Goal: Register for event/course

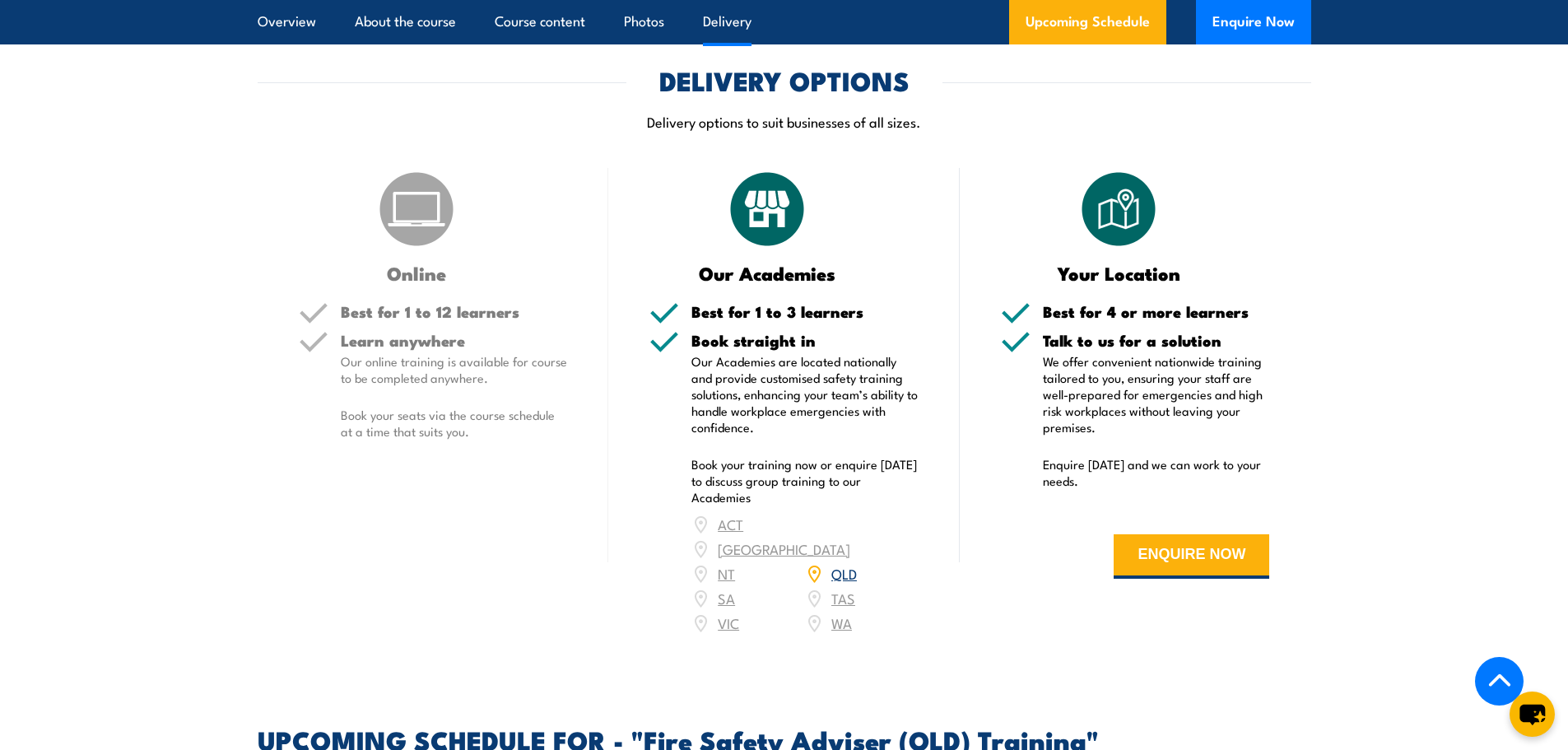
scroll to position [2196, 0]
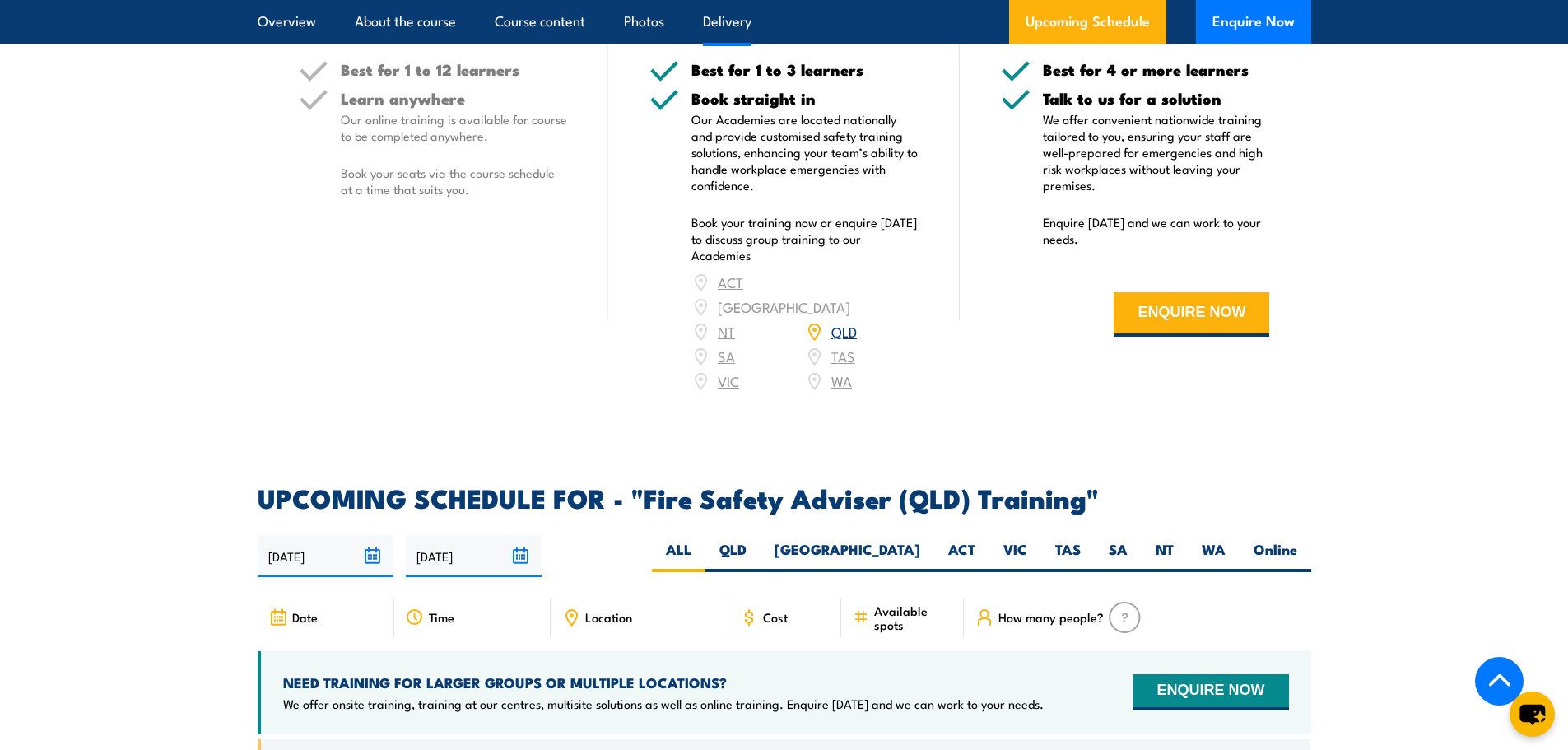
click at [849, 338] on link "QLD" at bounding box center [844, 331] width 26 height 20
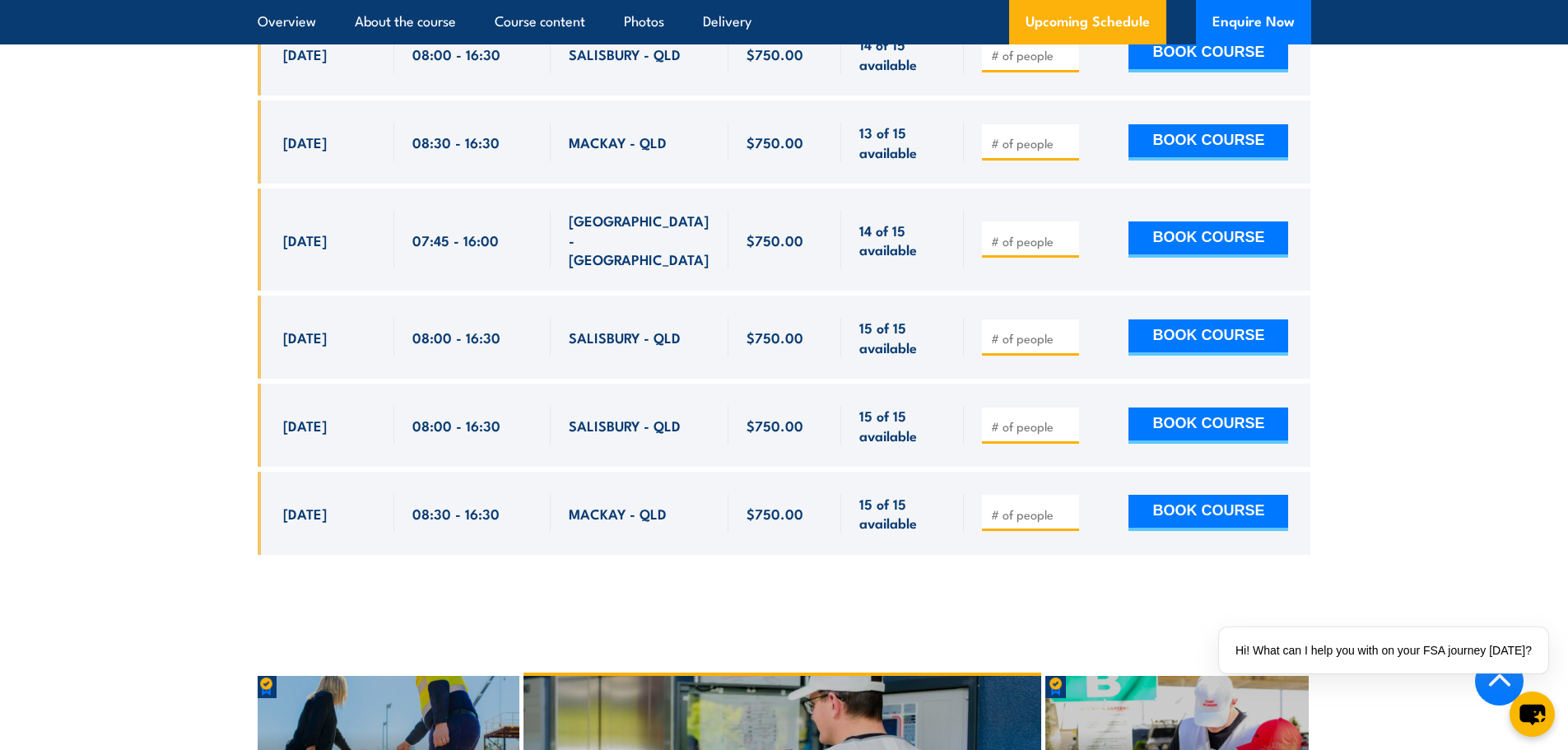
scroll to position [3262, 0]
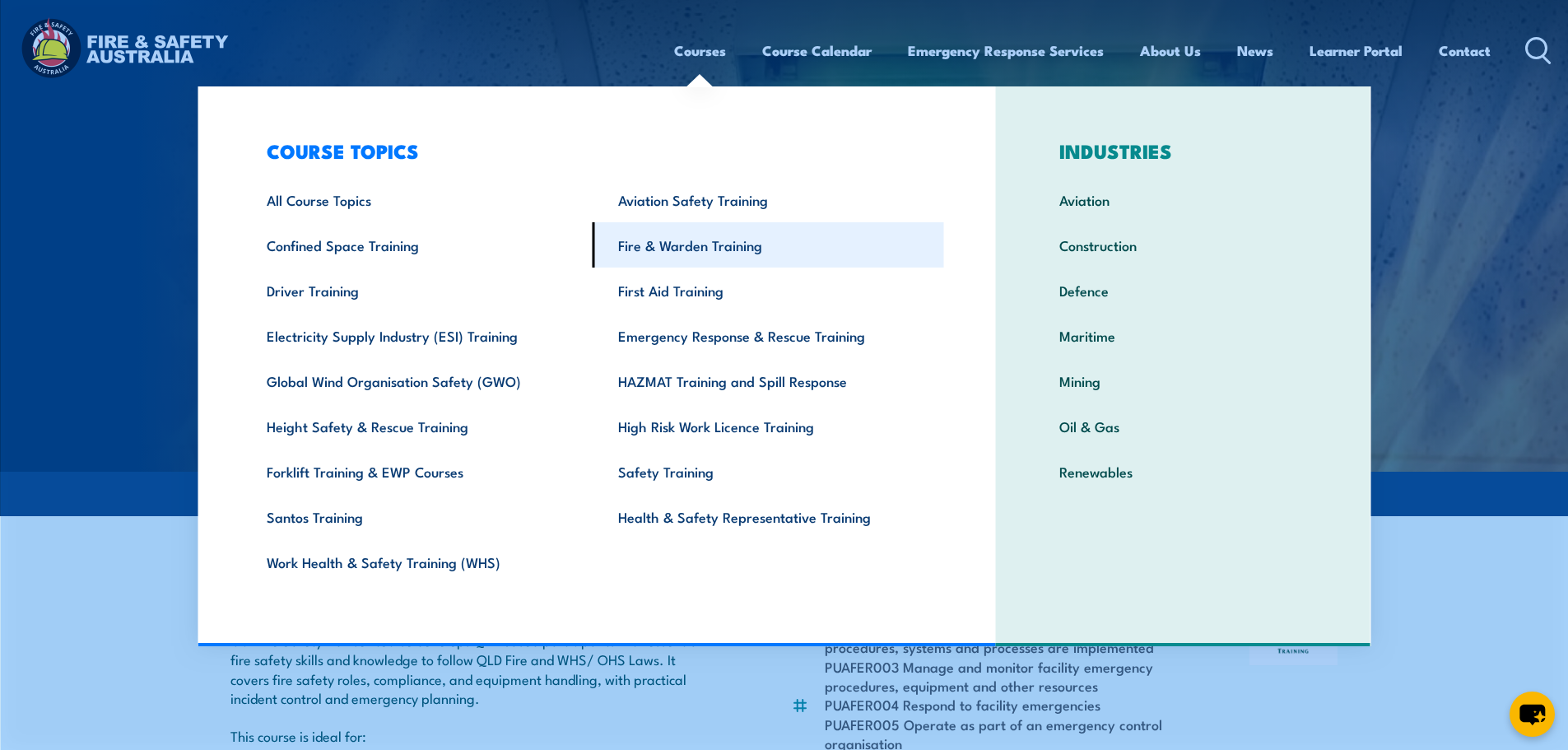
click at [659, 242] on link "Fire & Warden Training" at bounding box center [768, 245] width 351 height 45
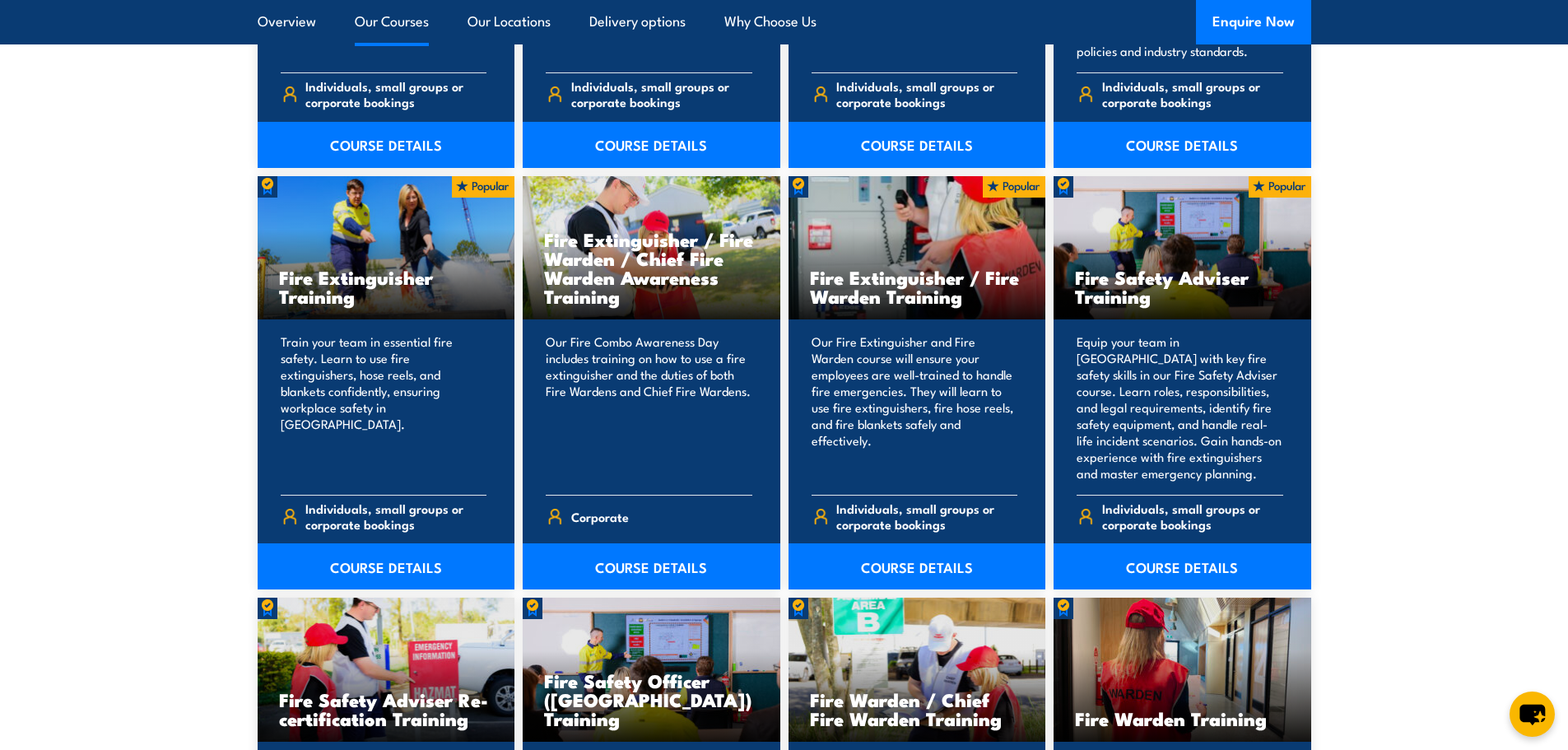
scroll to position [1921, 0]
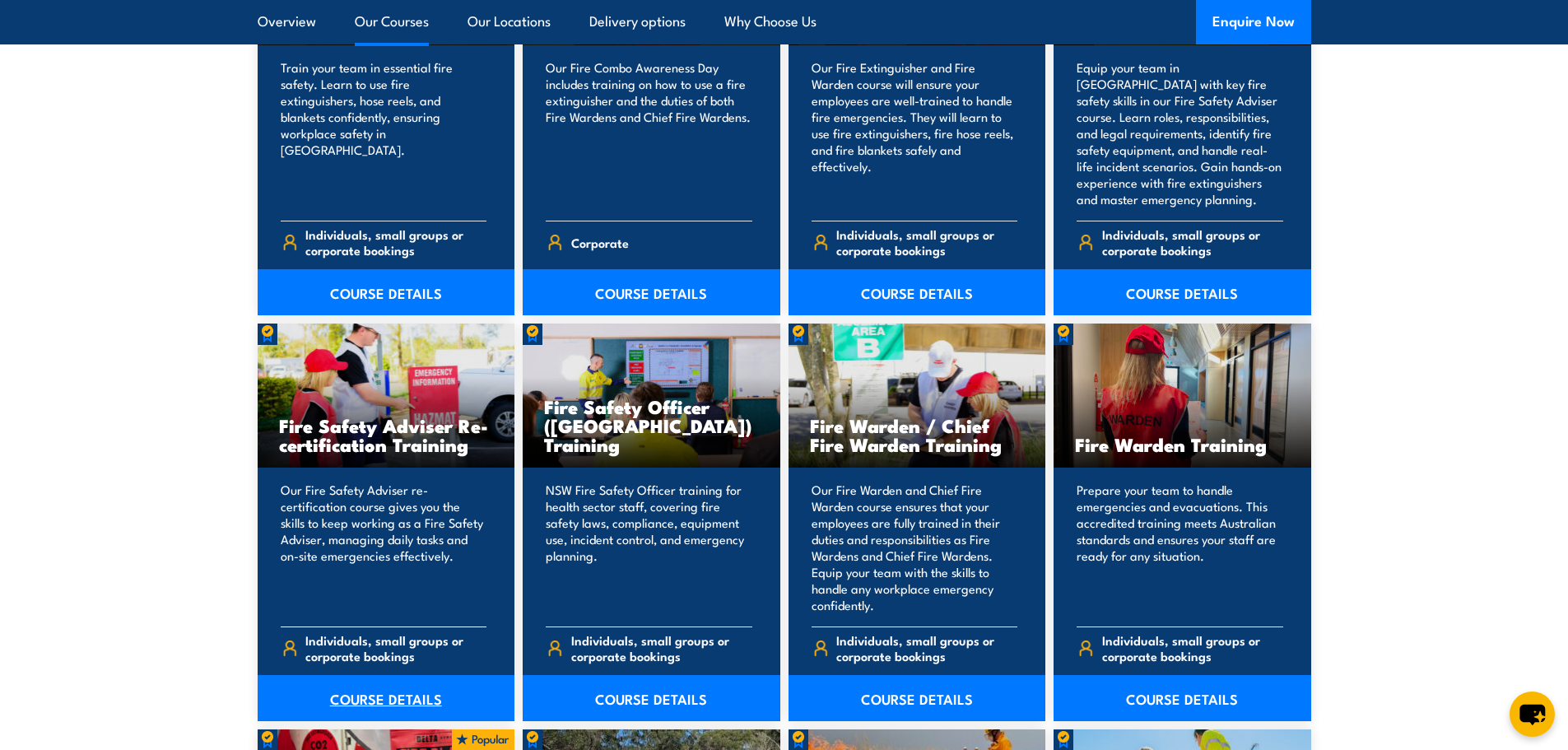
click at [377, 705] on link "COURSE DETAILS" at bounding box center [387, 698] width 258 height 46
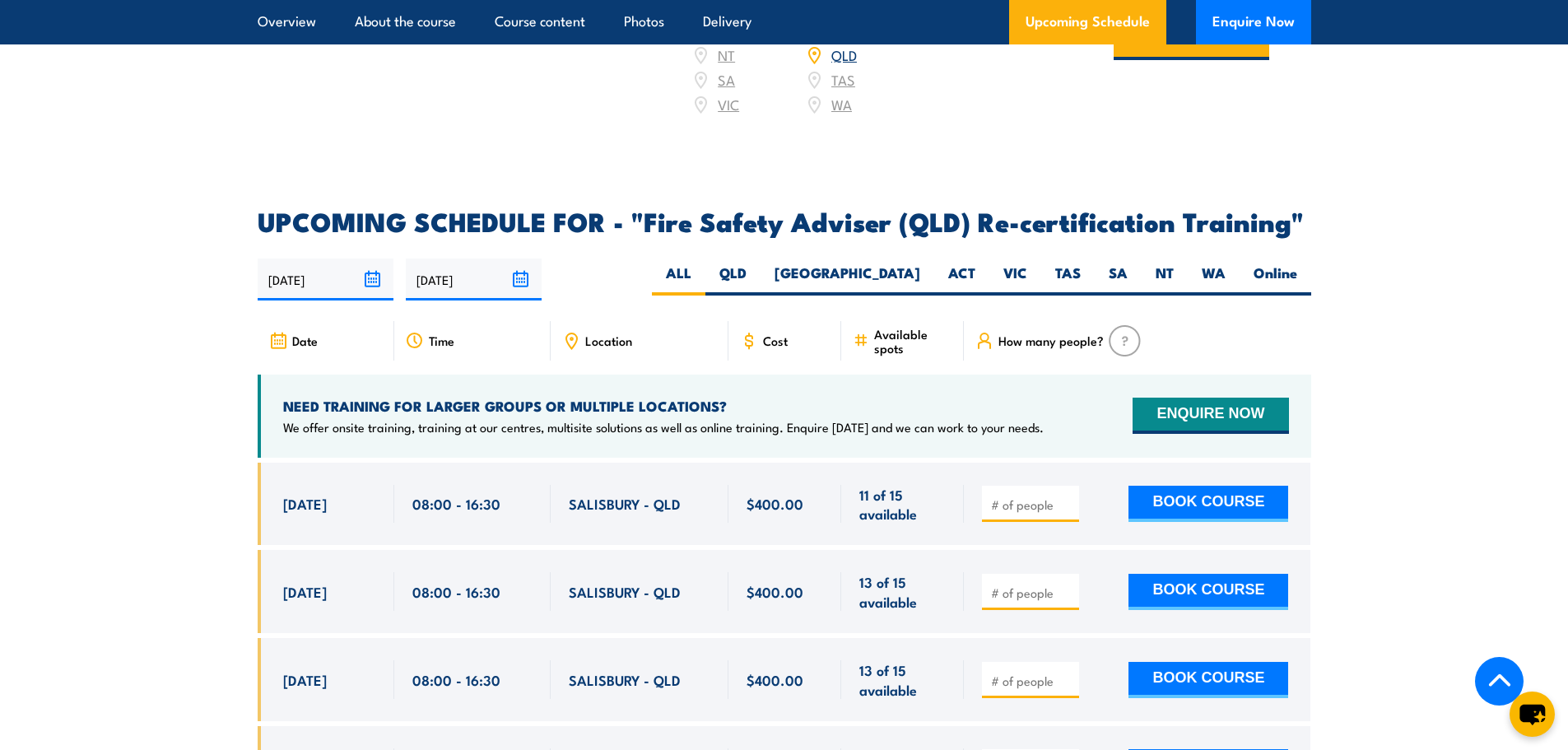
scroll to position [2470, 0]
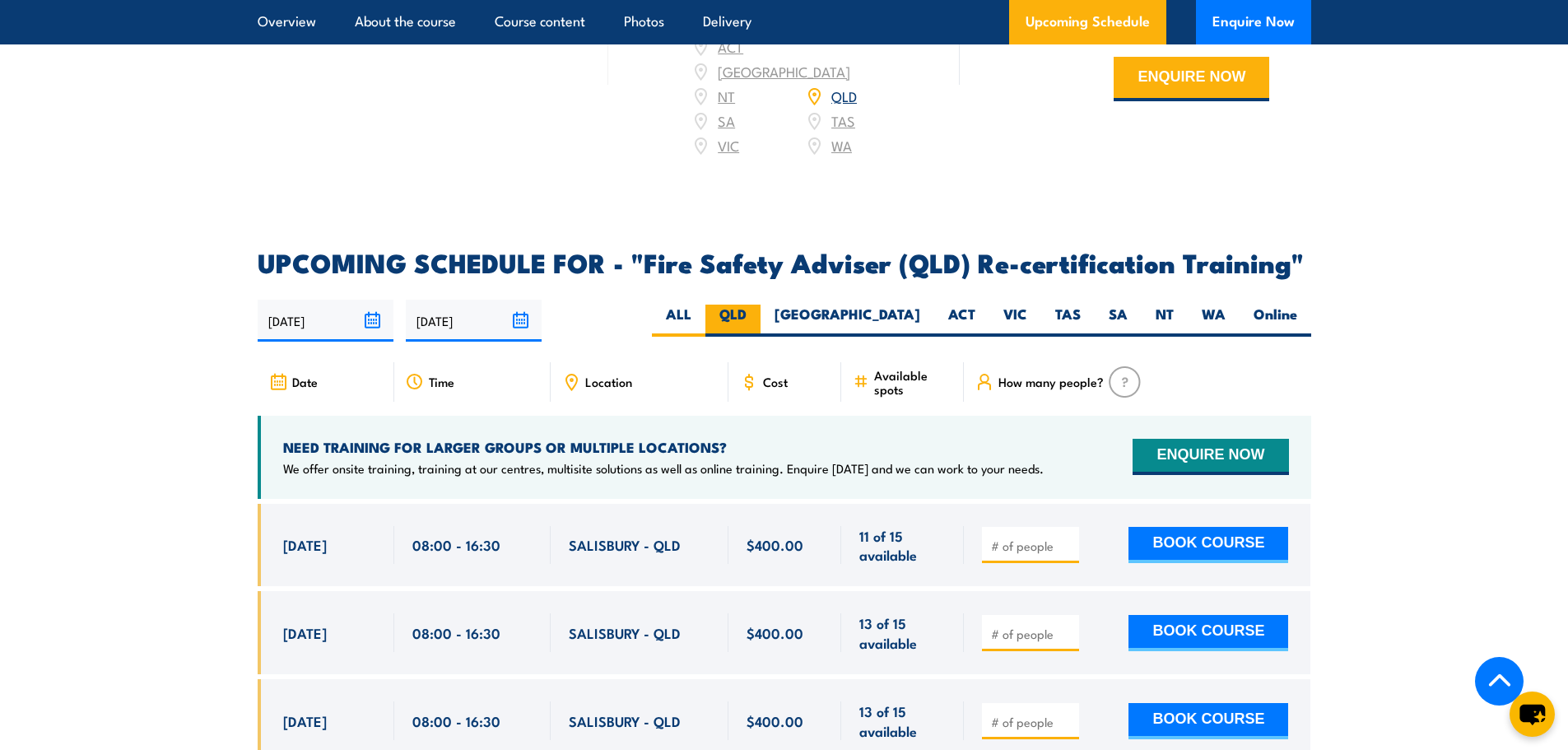
click at [760, 304] on label "QLD" at bounding box center [733, 320] width 55 height 32
click at [758, 304] on input "QLD" at bounding box center [752, 309] width 11 height 11
radio input "true"
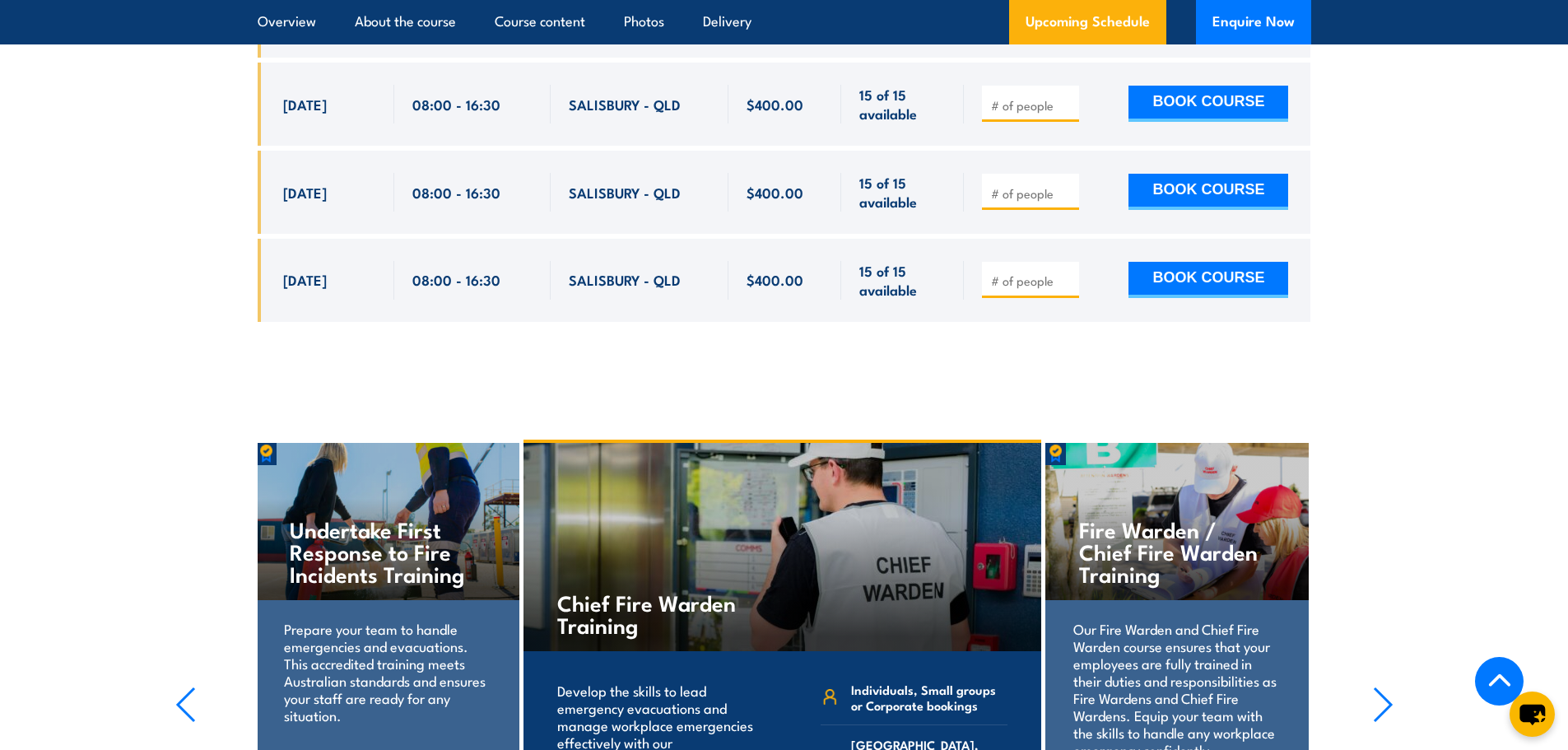
scroll to position [3263, 0]
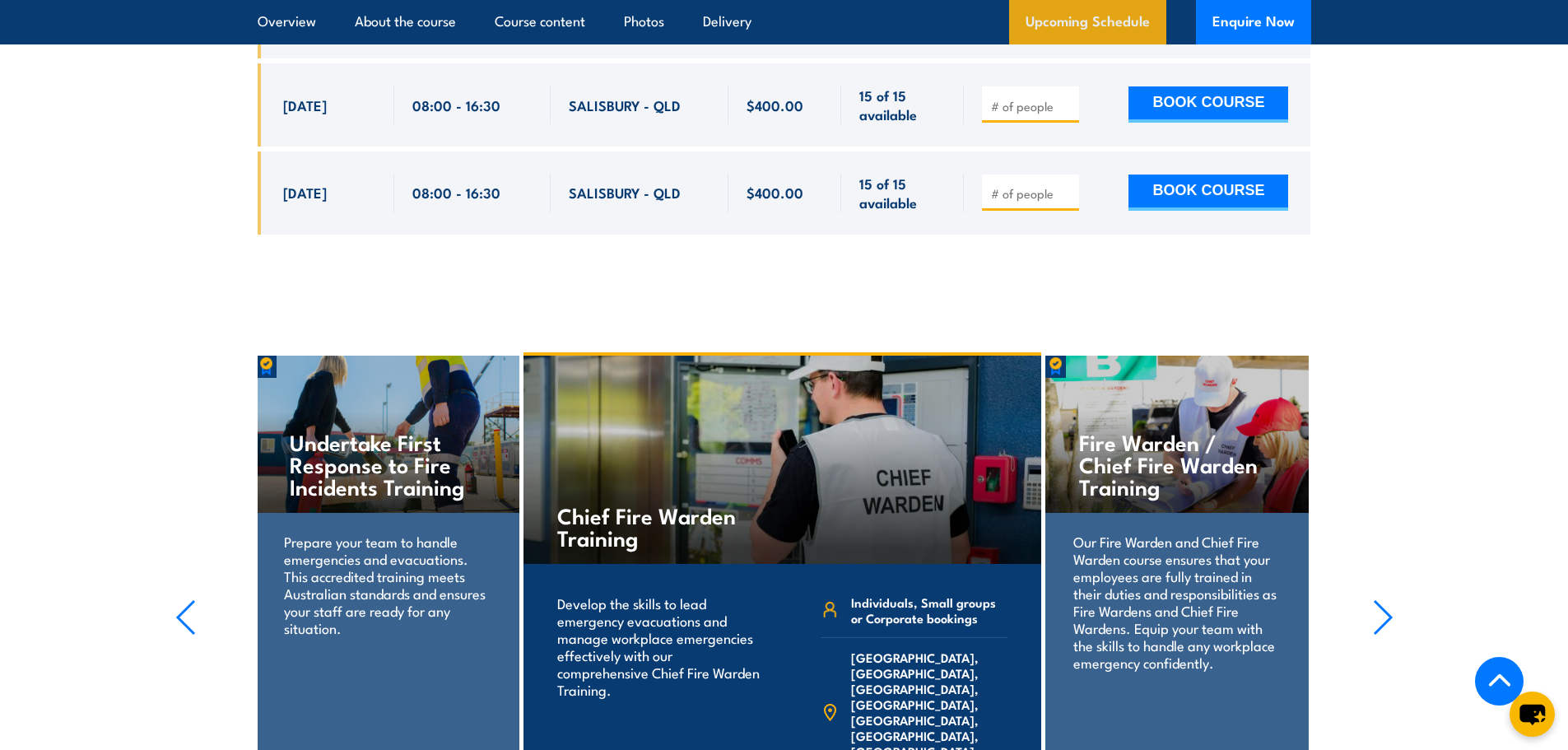
click at [1044, 20] on link "Upcoming Schedule" at bounding box center [1088, 22] width 157 height 44
